Goal: Task Accomplishment & Management: Manage account settings

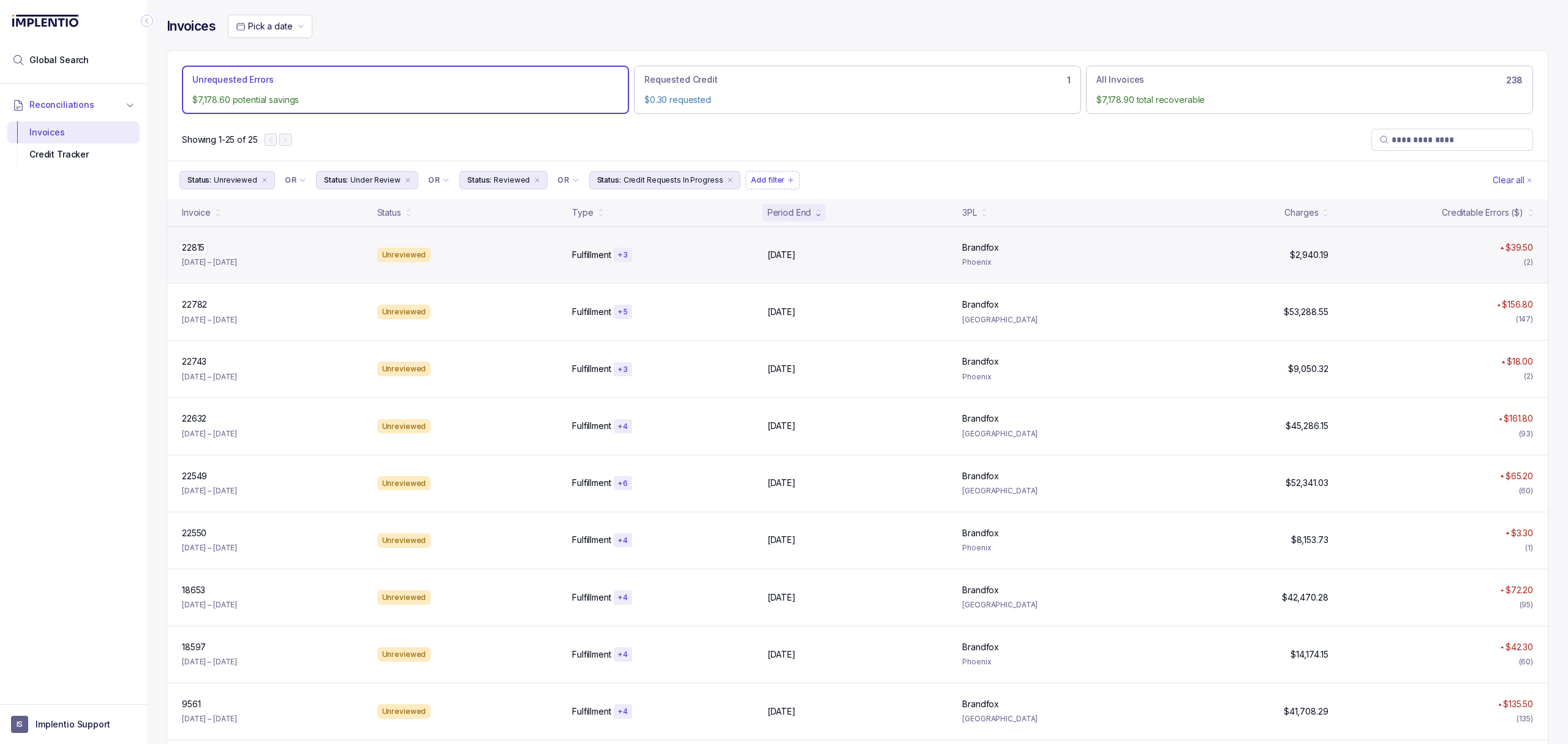
click at [208, 252] on p "22815" at bounding box center [193, 247] width 29 height 14
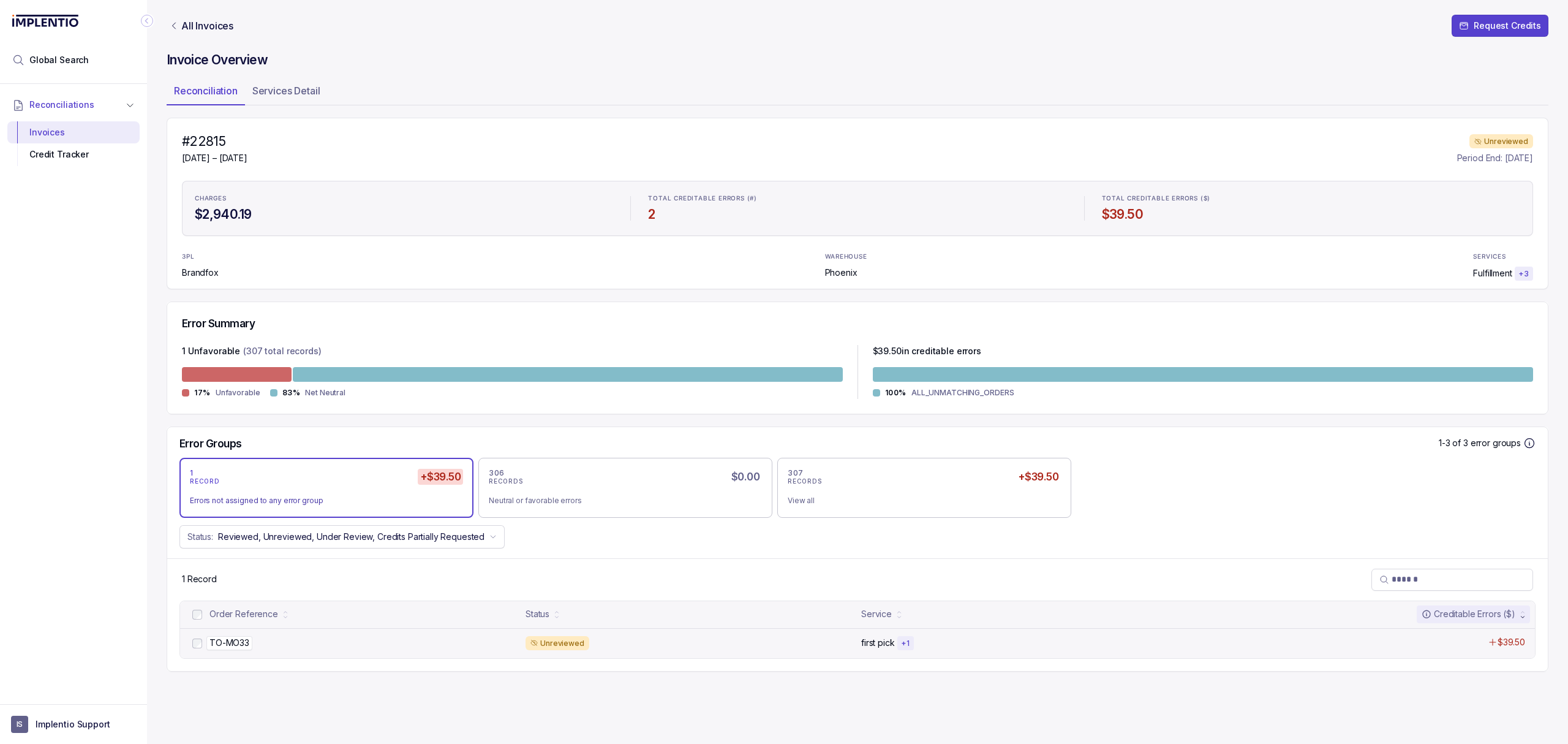
click at [227, 643] on p "TO-MO33" at bounding box center [229, 643] width 46 height 14
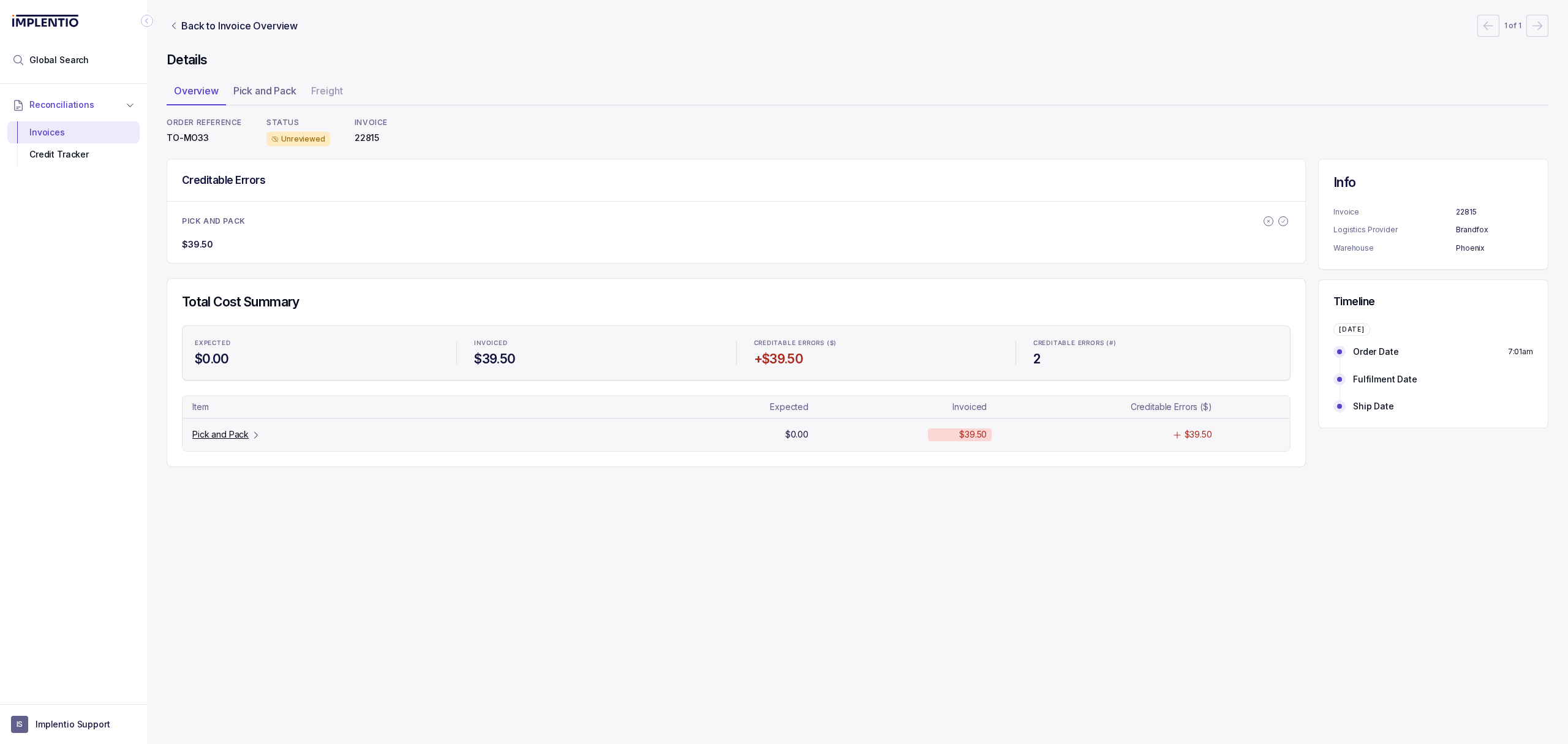
click at [212, 430] on p "Pick and Pack" at bounding box center [220, 434] width 57 height 12
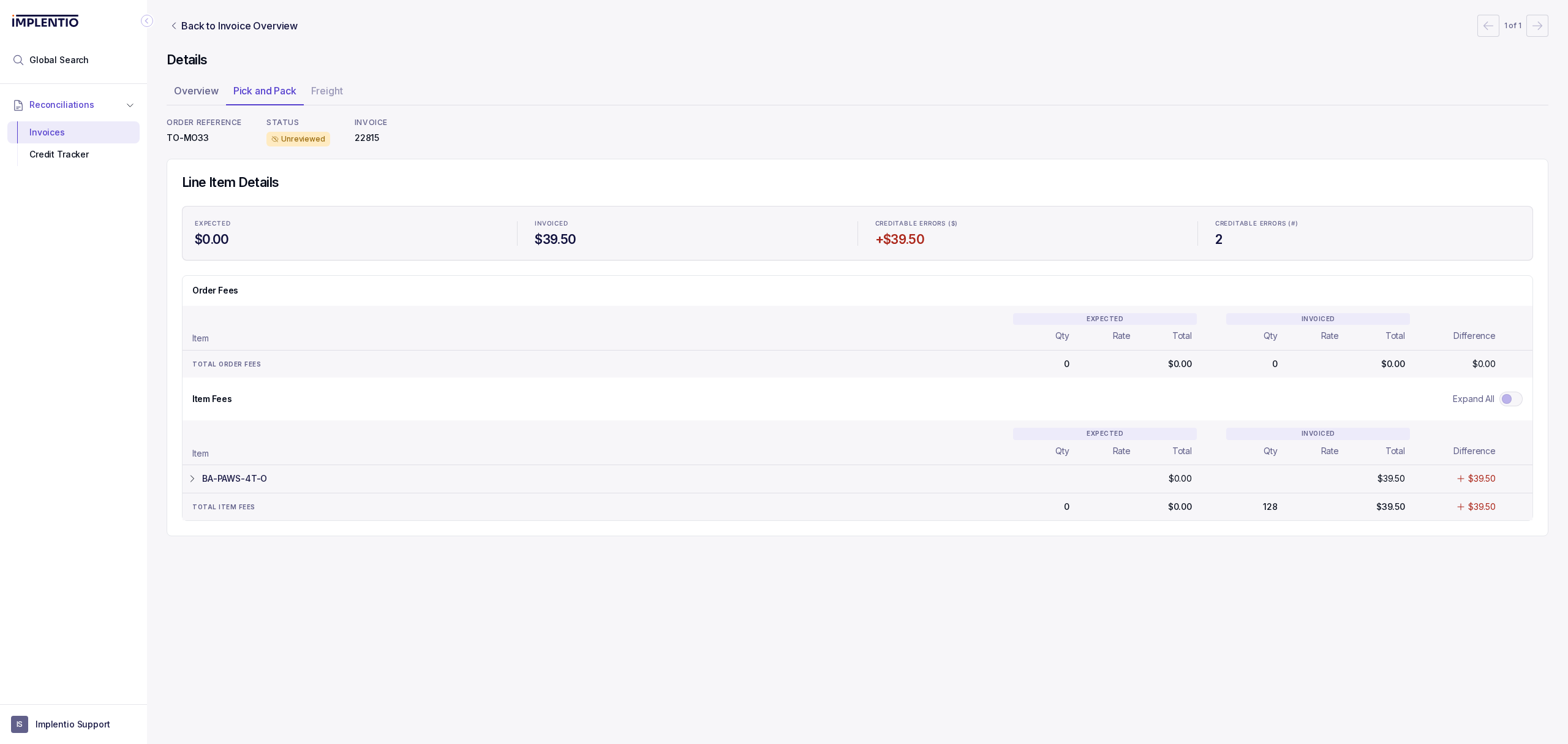
click at [220, 473] on tr "BA-PAWS-4T-O $0.00 $0.00 $39.50 $39.50 $39.50 $39.50" at bounding box center [858, 479] width 1351 height 28
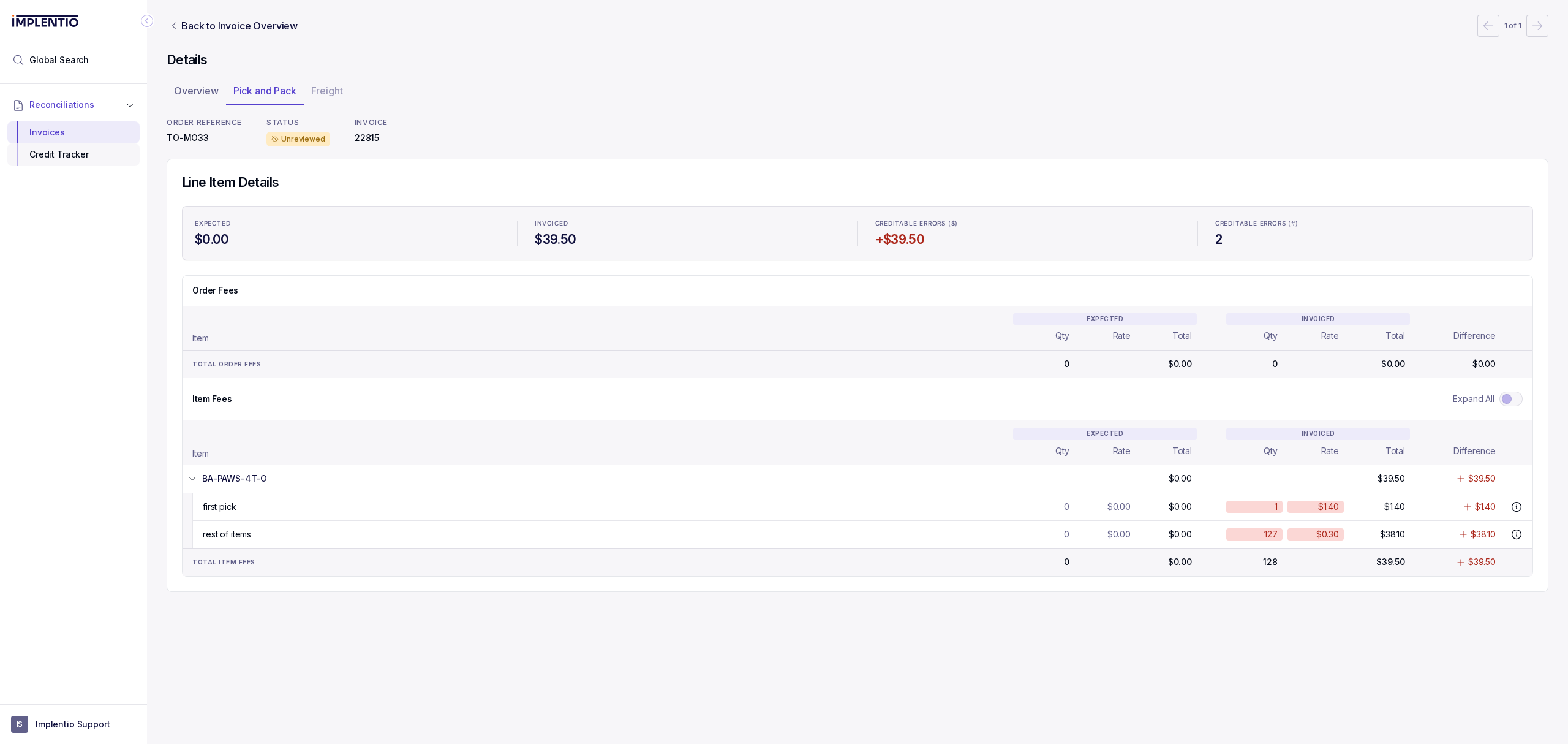
click at [75, 151] on div "Credit Tracker" at bounding box center [73, 154] width 113 height 22
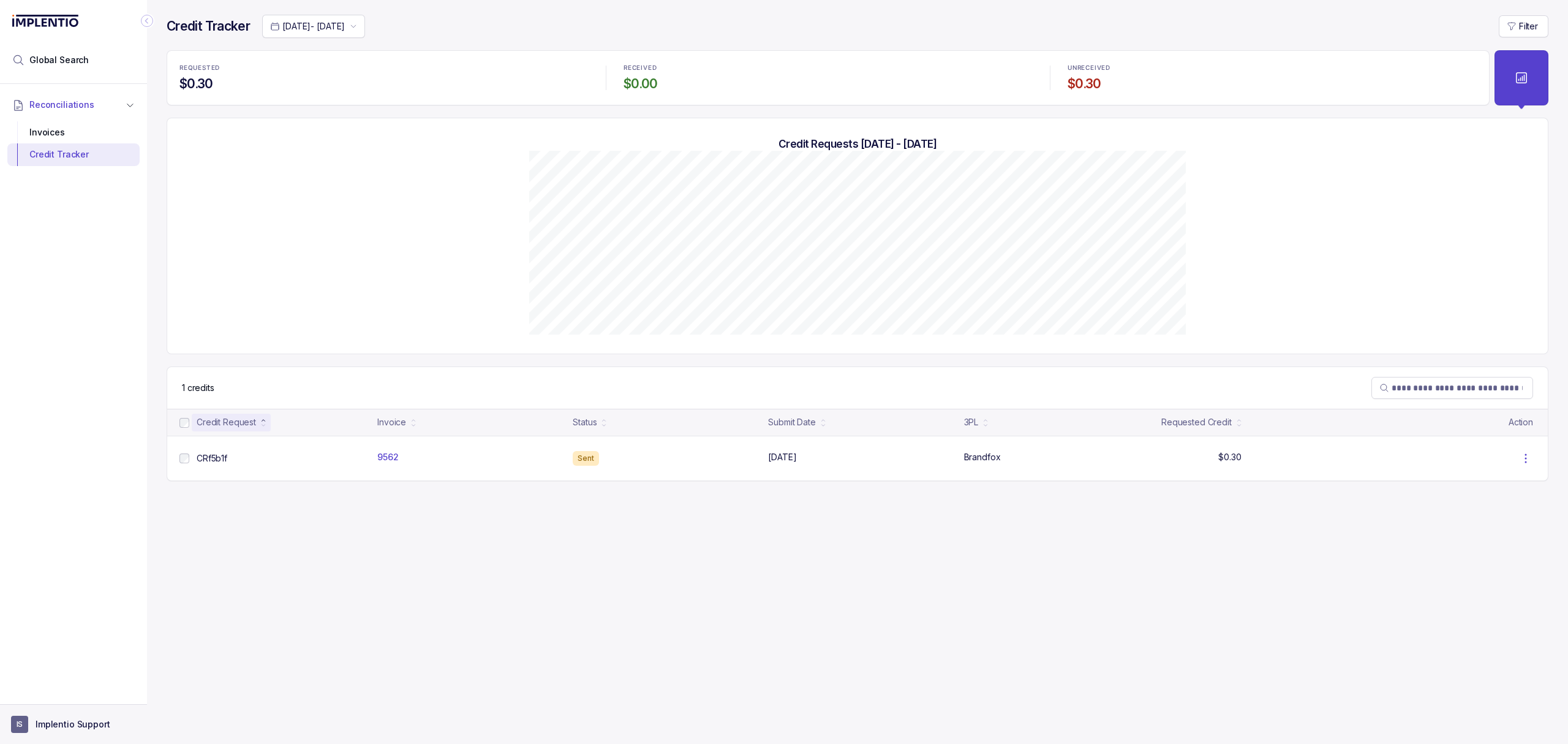
click at [55, 728] on p "Implentio Support" at bounding box center [72, 724] width 74 height 12
click at [70, 698] on p "Logout" at bounding box center [80, 697] width 101 height 12
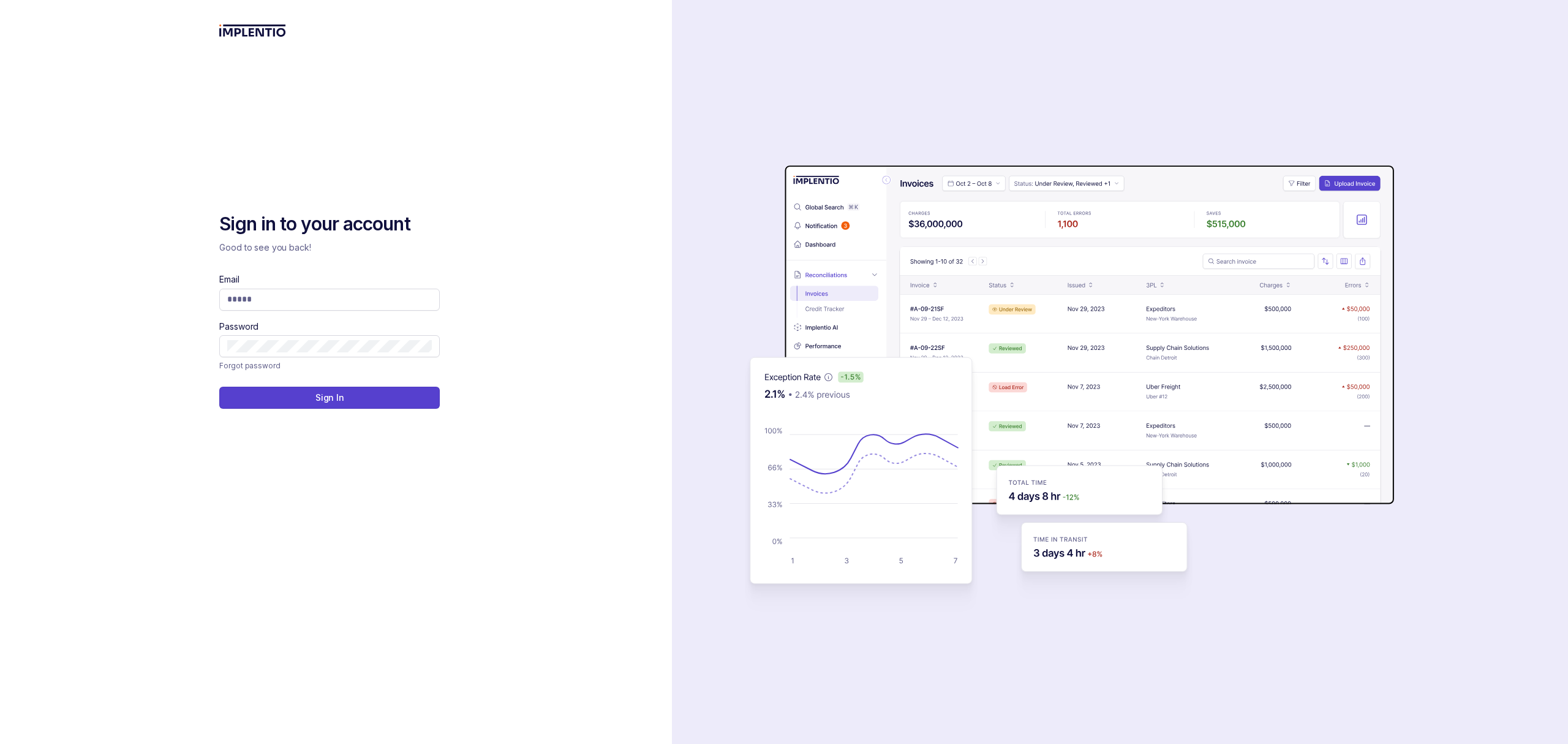
type input "**********"
